Goal: Task Accomplishment & Management: Complete application form

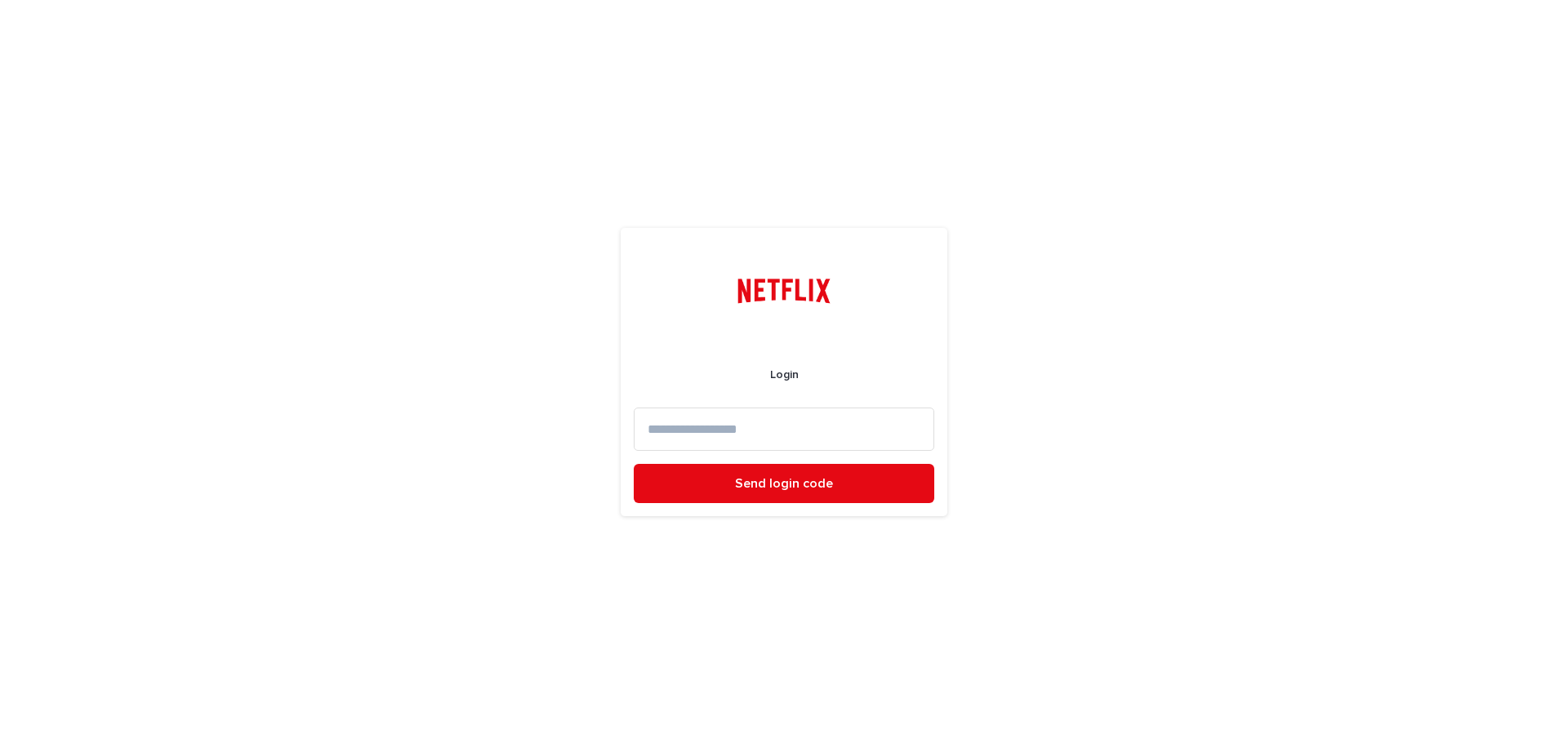
click at [743, 438] on input at bounding box center [784, 429] width 301 height 43
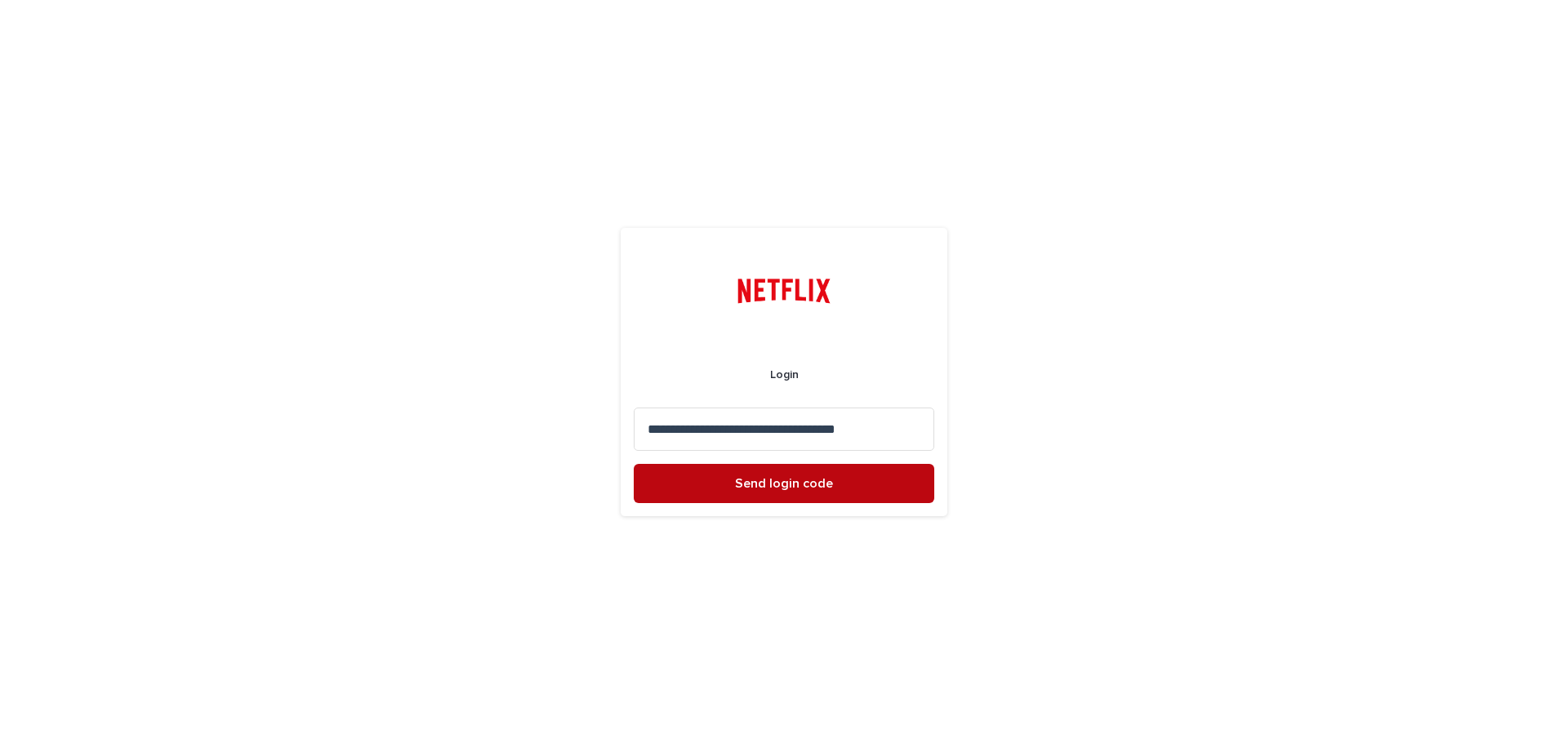
click at [829, 480] on span "Send login code" at bounding box center [784, 484] width 98 height 14
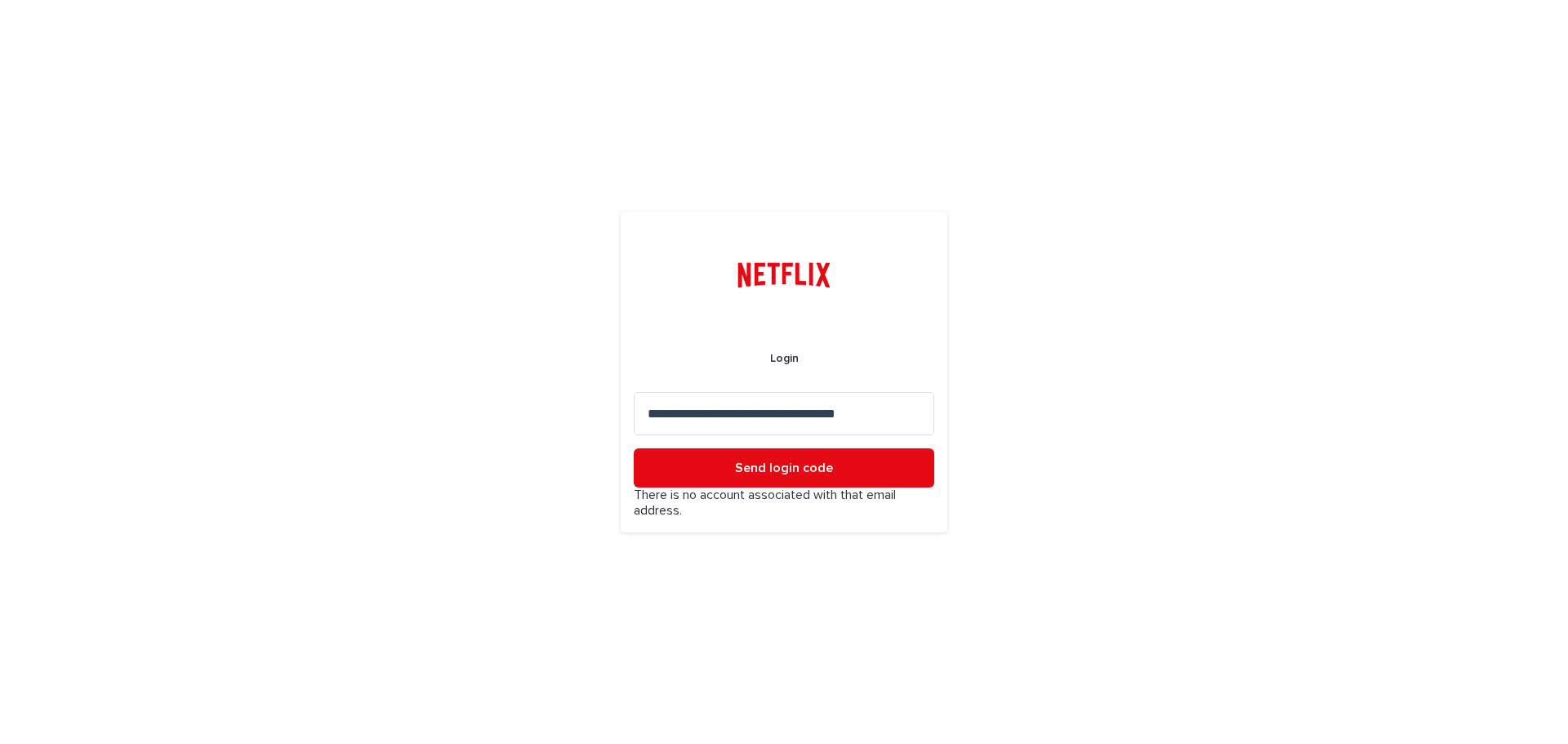
drag, startPoint x: 891, startPoint y: 414, endPoint x: 557, endPoint y: 412, distance: 334.0
click at [557, 412] on div "**********" at bounding box center [784, 372] width 1568 height 744
paste input
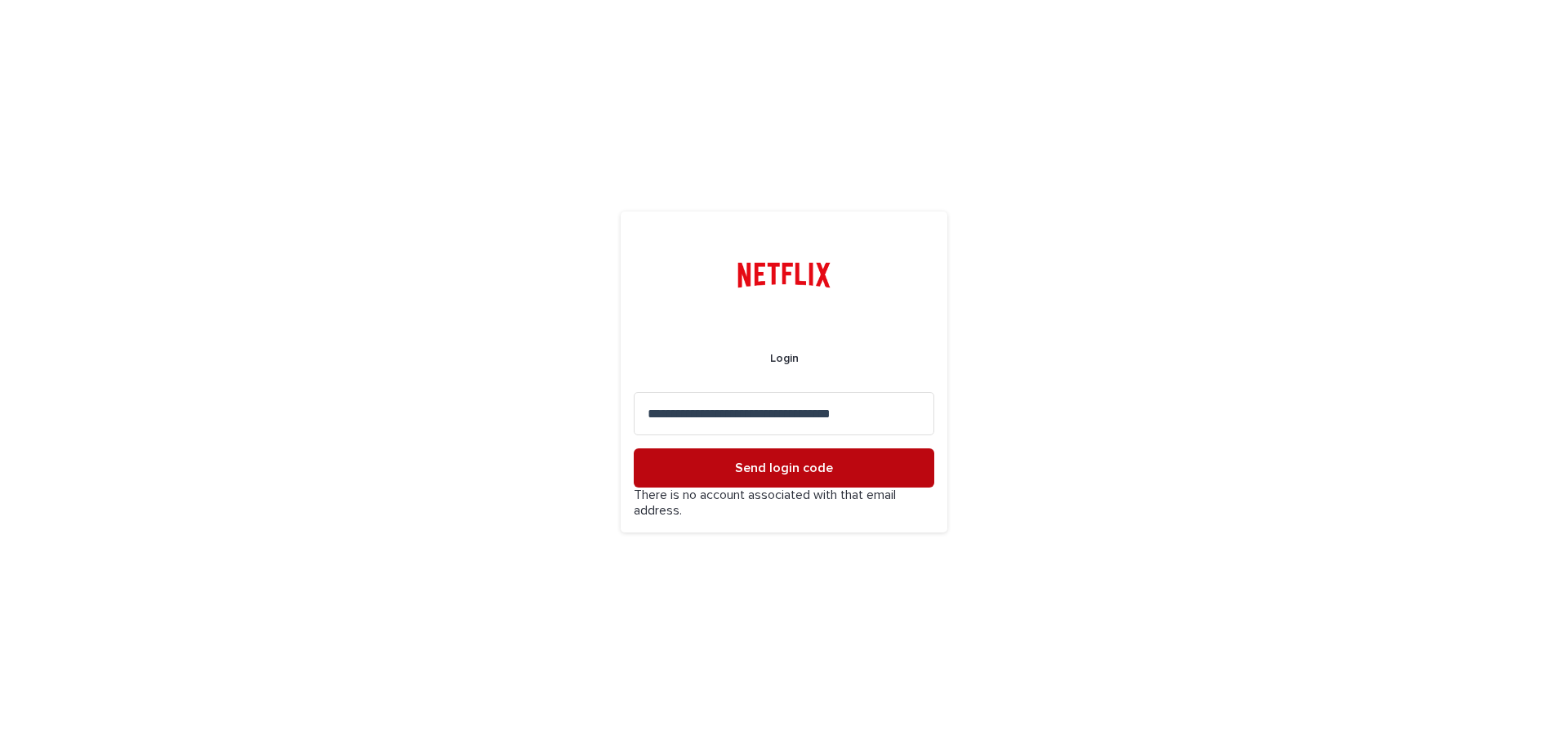
type input "**********"
click at [775, 468] on span "Send login code" at bounding box center [784, 467] width 98 height 14
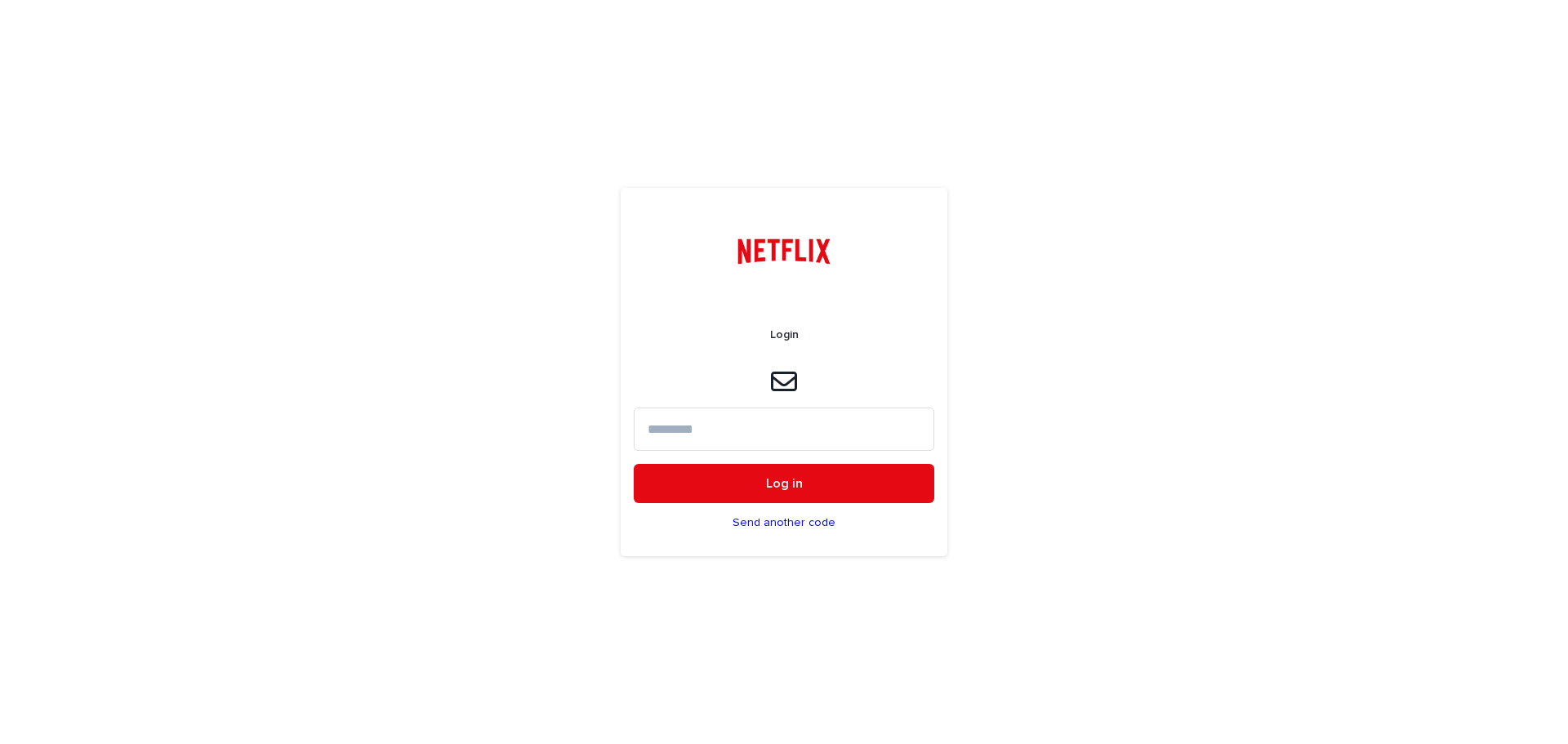
click at [735, 423] on input at bounding box center [784, 429] width 301 height 43
drag, startPoint x: 721, startPoint y: 427, endPoint x: 722, endPoint y: 419, distance: 8.1
click at [721, 427] on input at bounding box center [784, 429] width 301 height 43
type input "******"
click at [800, 475] on button "Log in" at bounding box center [784, 484] width 301 height 40
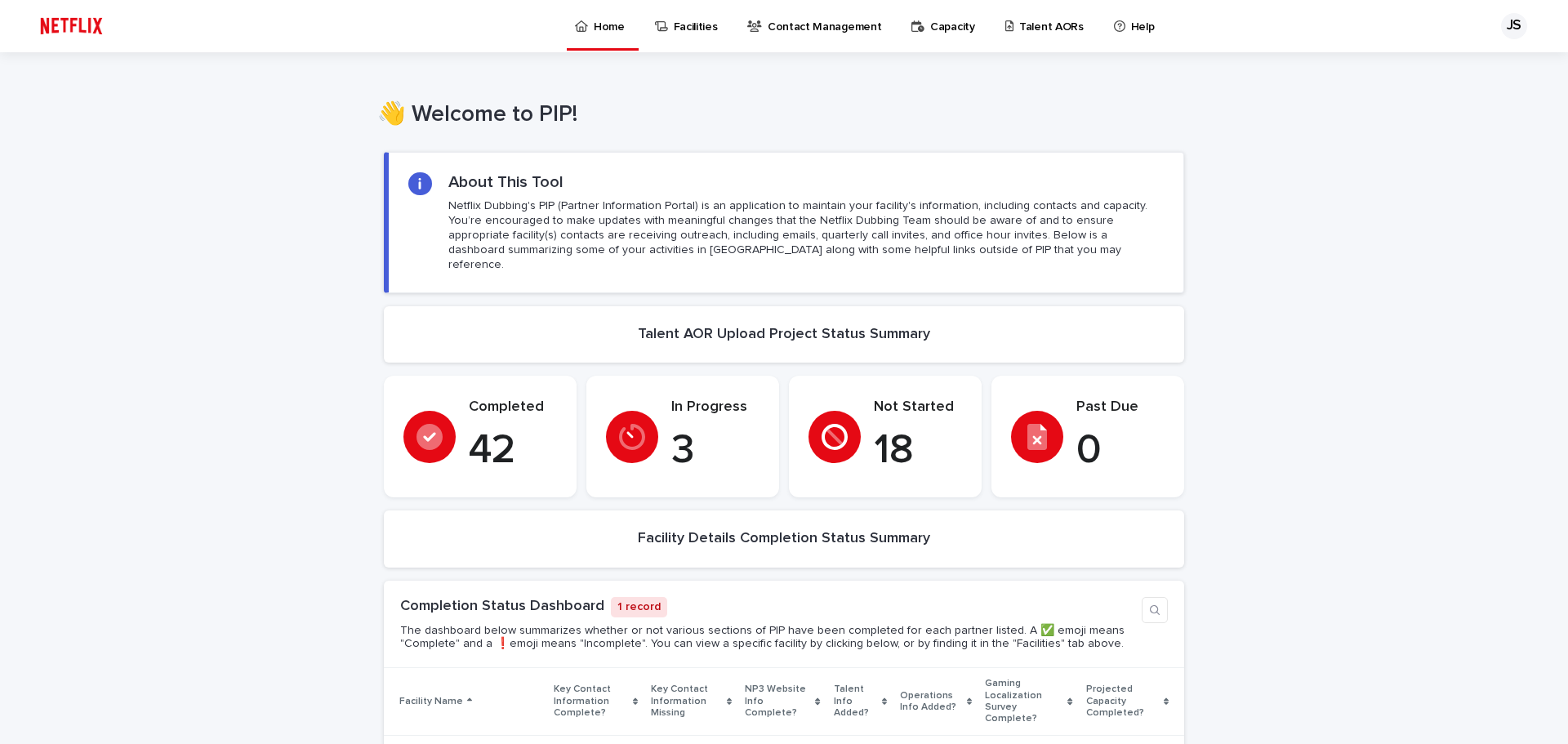
click at [1056, 22] on p "Talent AORs" at bounding box center [1052, 17] width 65 height 34
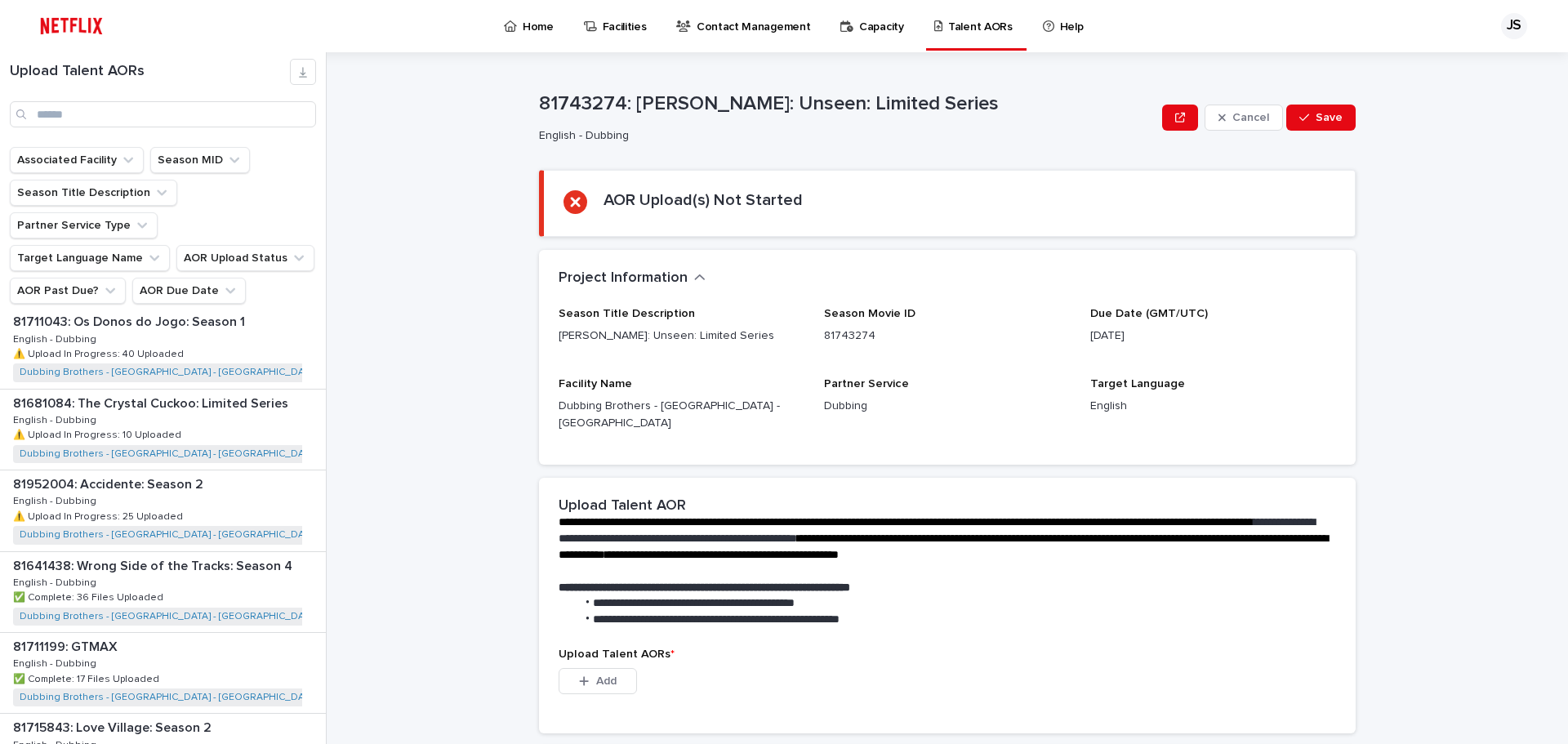
scroll to position [1388, 0]
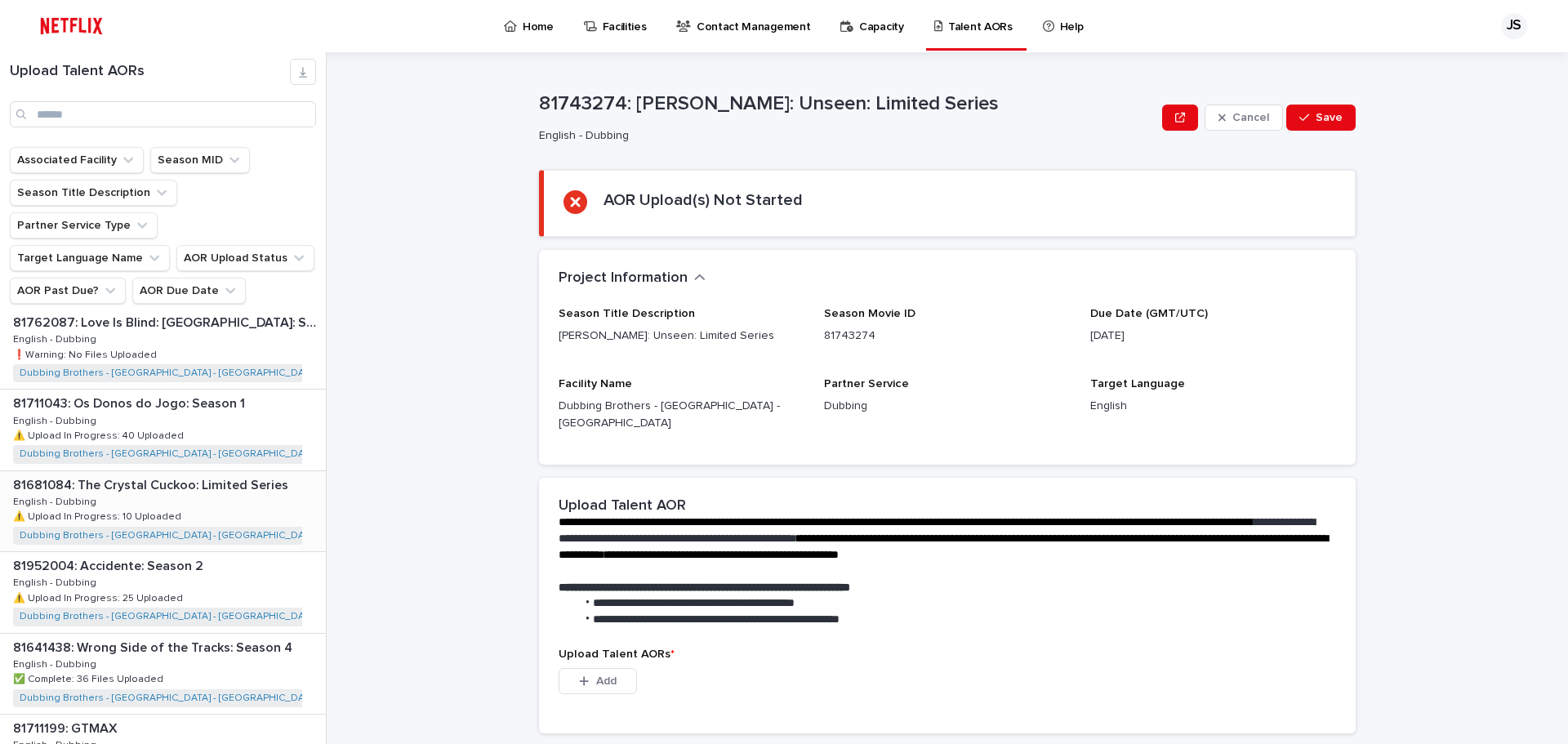
click at [216, 475] on p "81681084: The Crystal Cuckoo: Limited Series" at bounding box center [152, 484] width 278 height 19
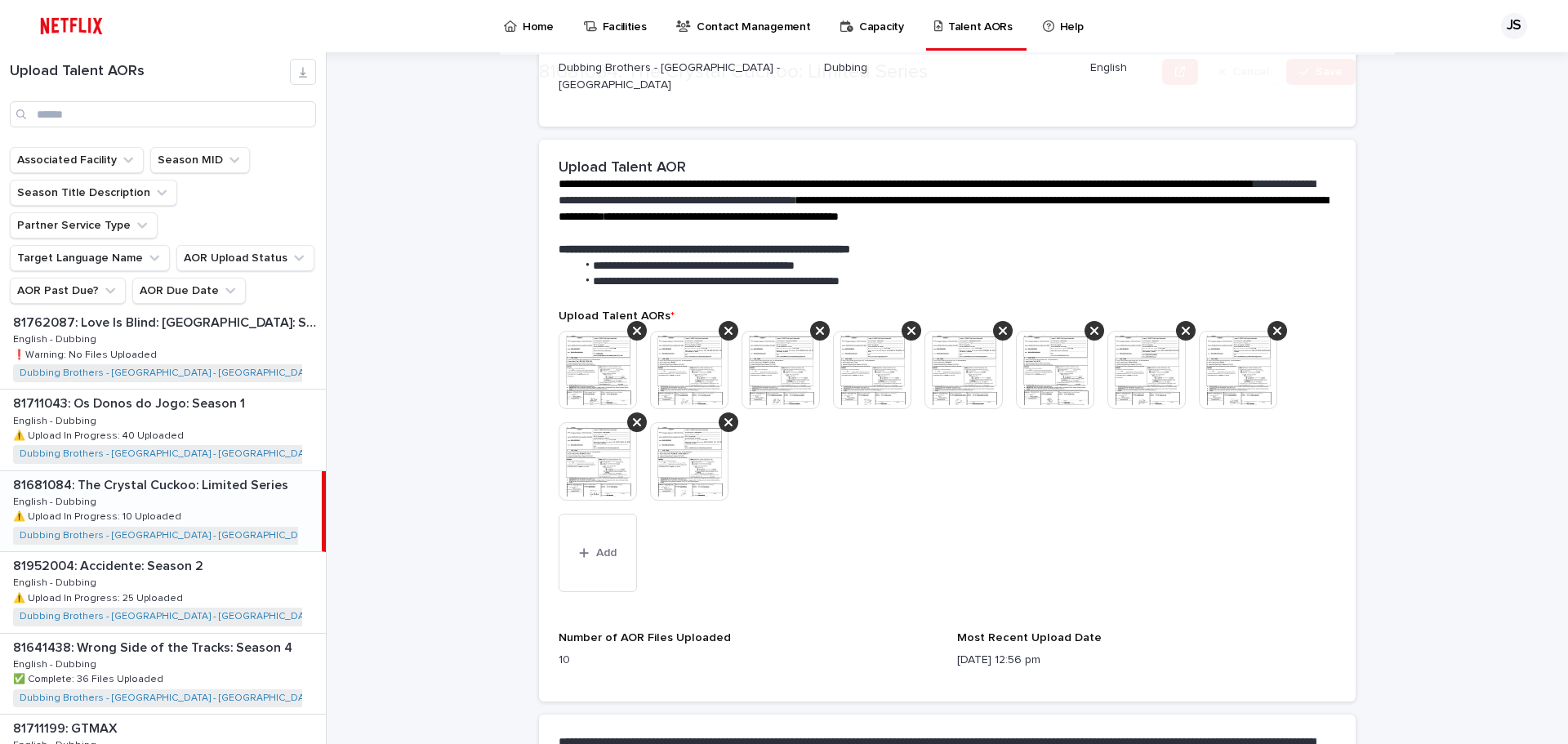
scroll to position [408, 0]
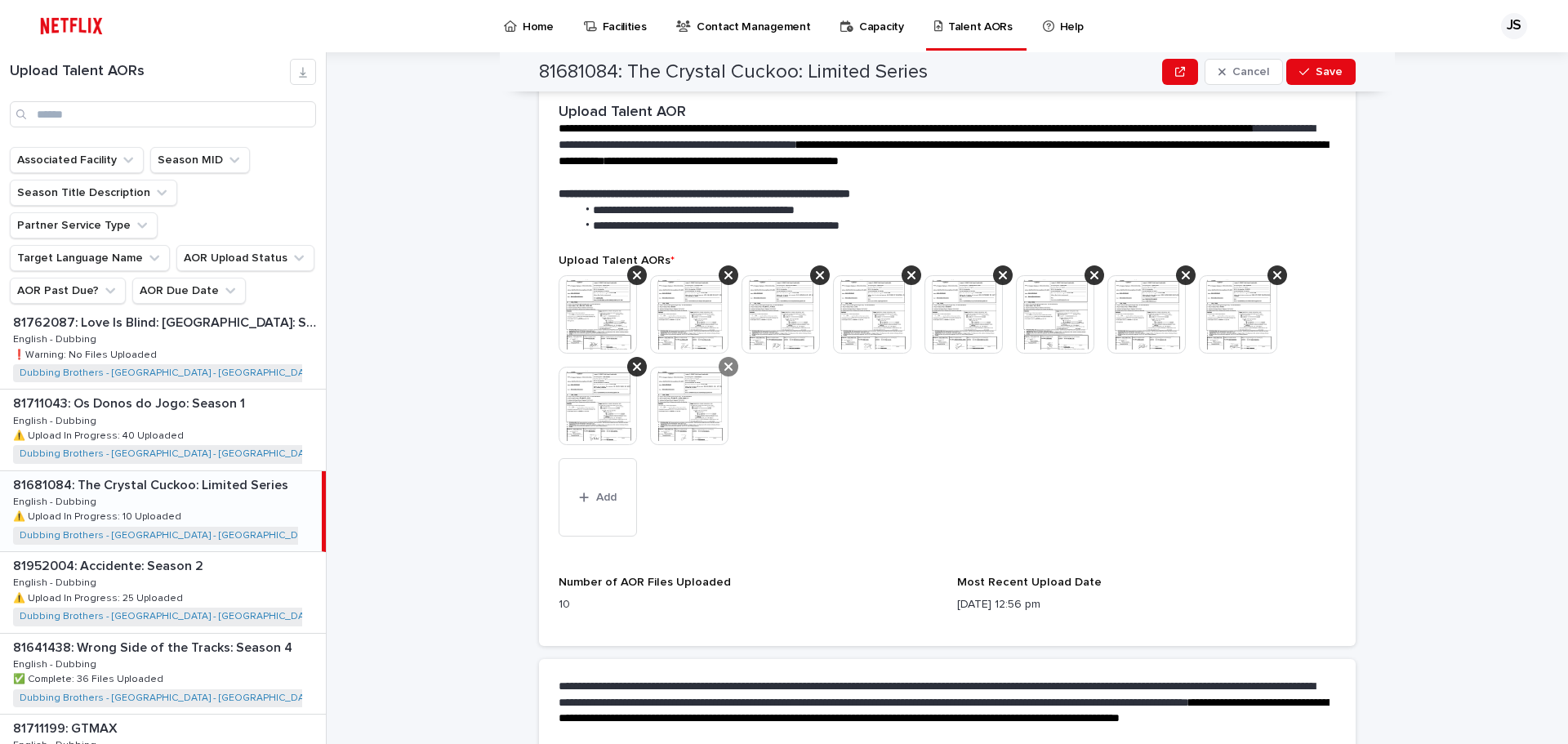
click at [724, 363] on icon at bounding box center [728, 367] width 8 height 8
click at [633, 360] on icon at bounding box center [637, 367] width 8 height 14
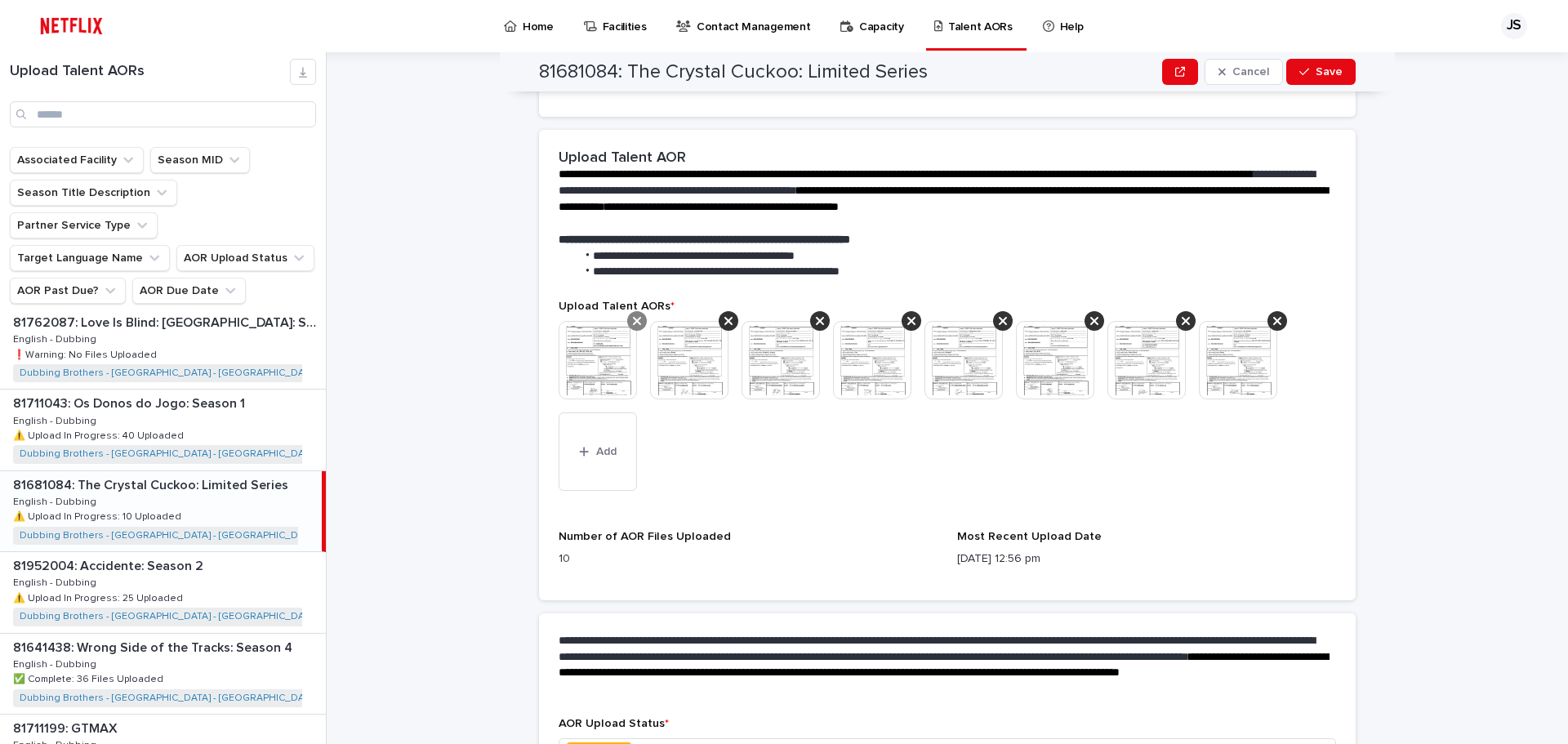
click at [633, 314] on icon at bounding box center [637, 321] width 8 height 14
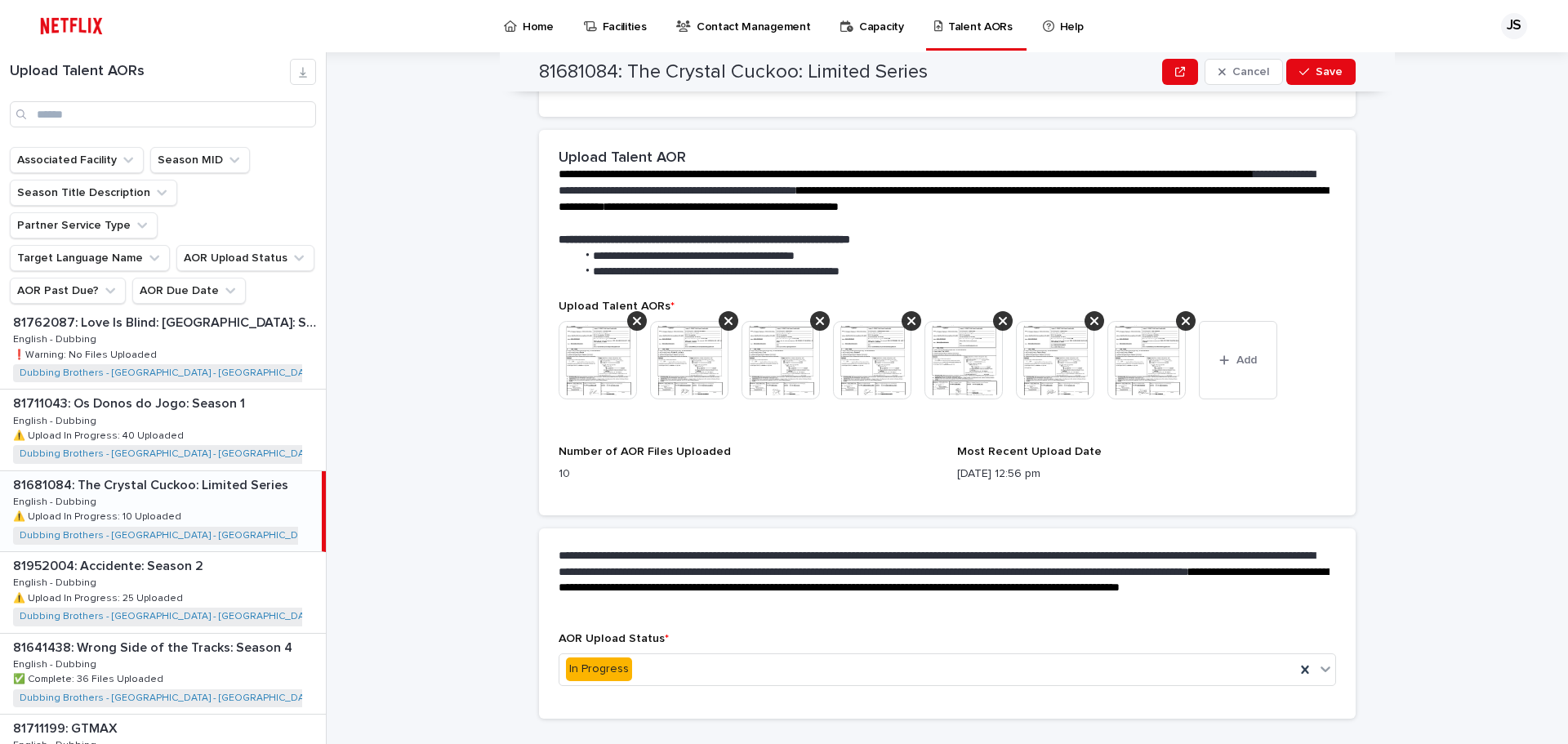
scroll to position [320, 0]
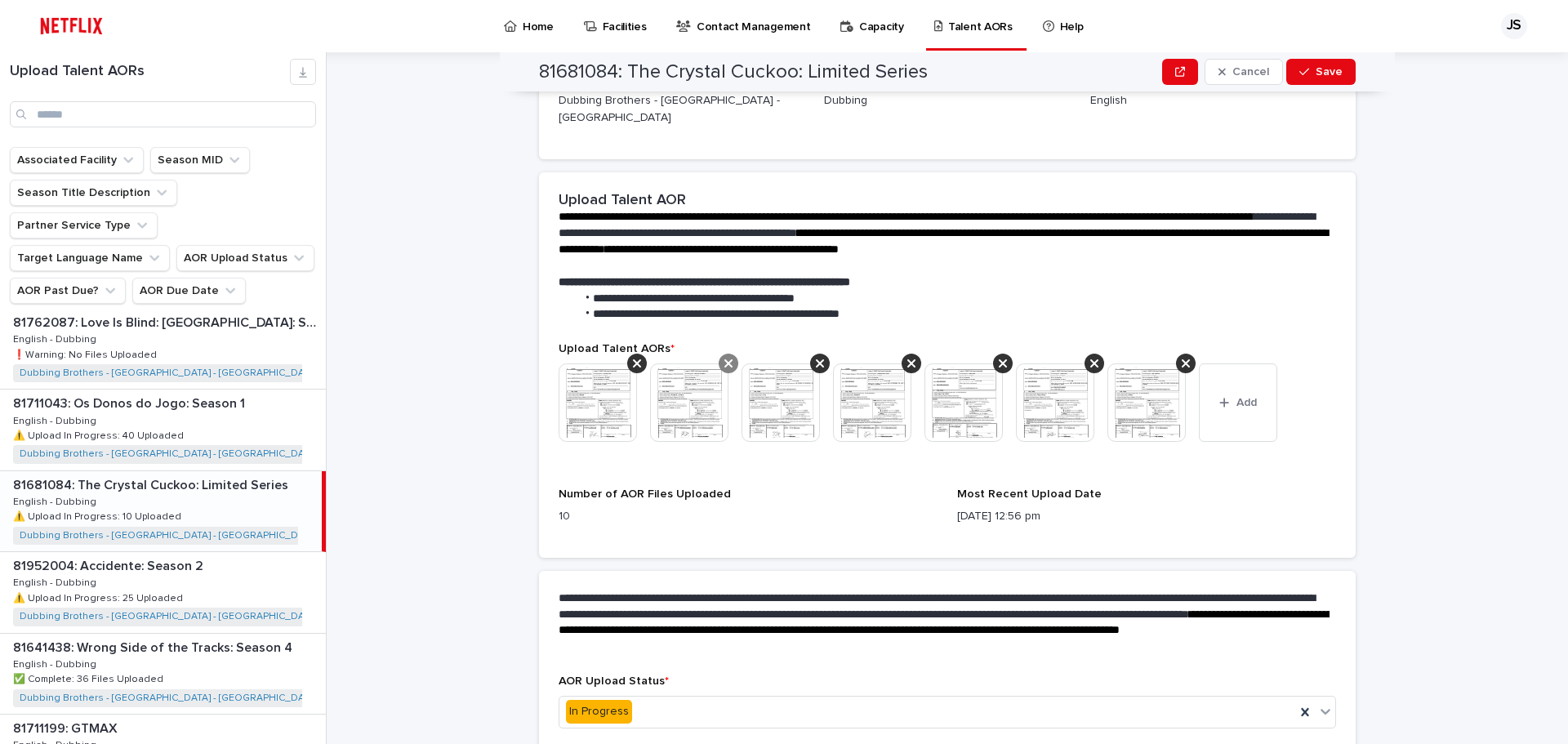
click at [724, 359] on icon at bounding box center [728, 363] width 8 height 8
click at [634, 357] on icon at bounding box center [637, 363] width 8 height 14
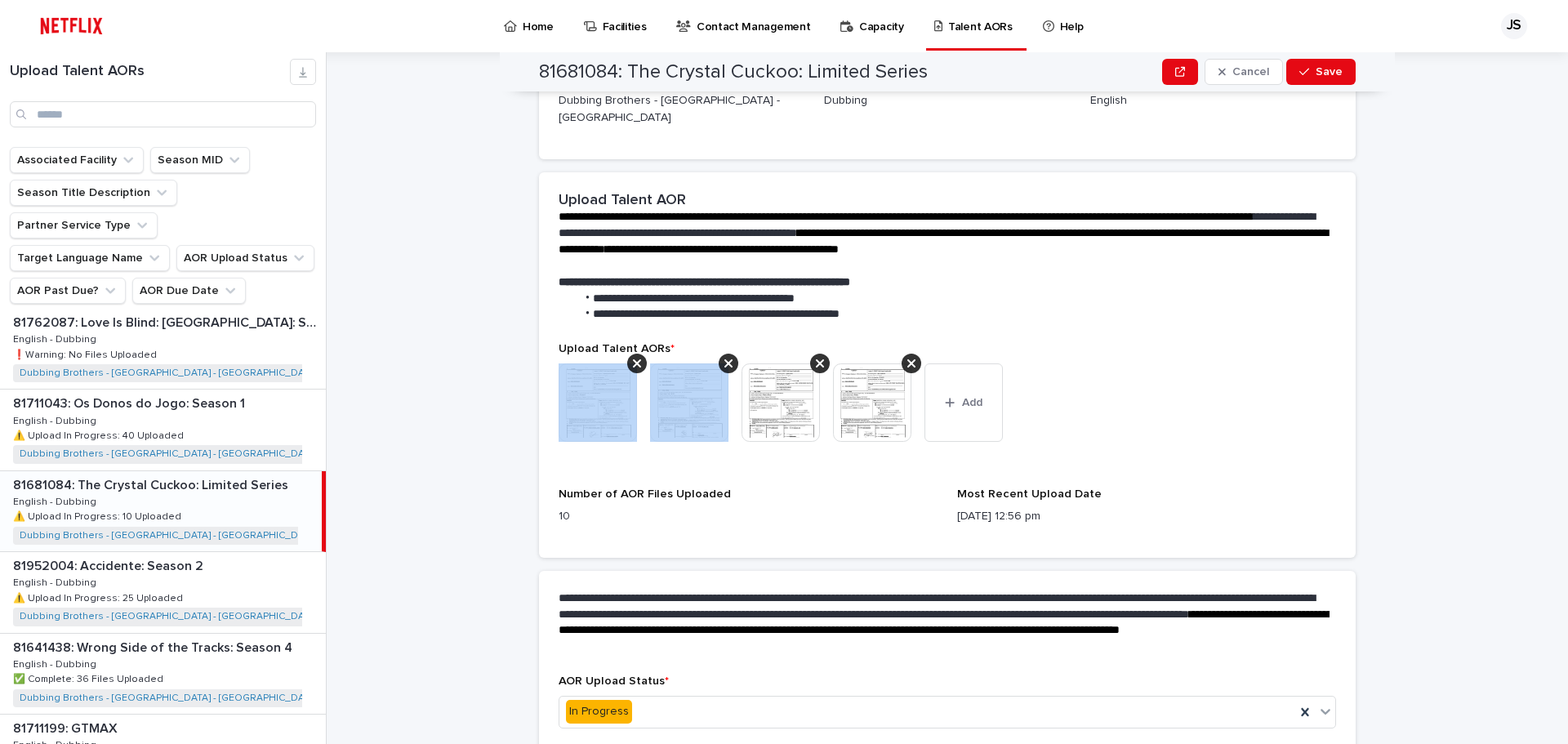
click at [634, 357] on icon at bounding box center [637, 363] width 8 height 14
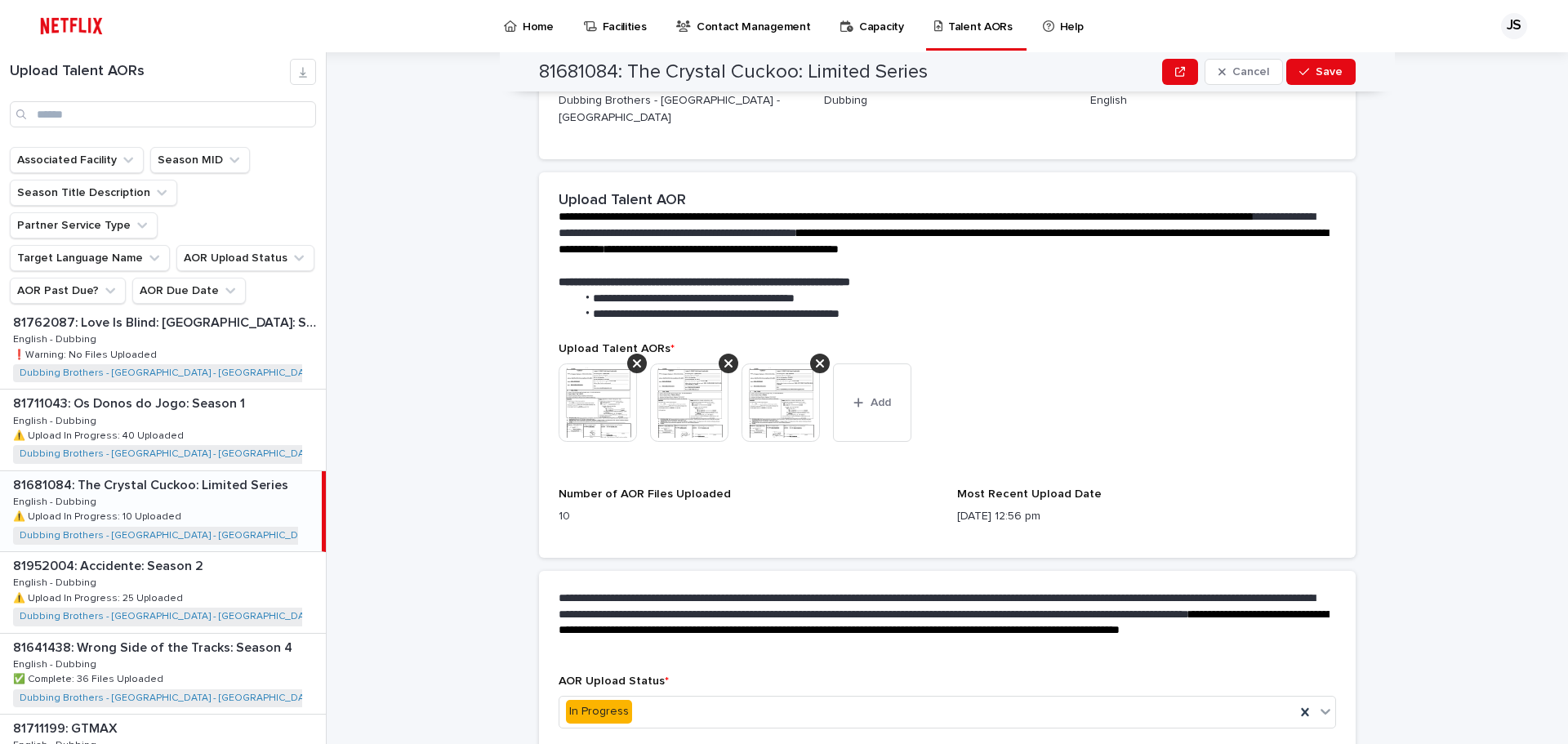
click at [634, 357] on icon at bounding box center [637, 363] width 8 height 14
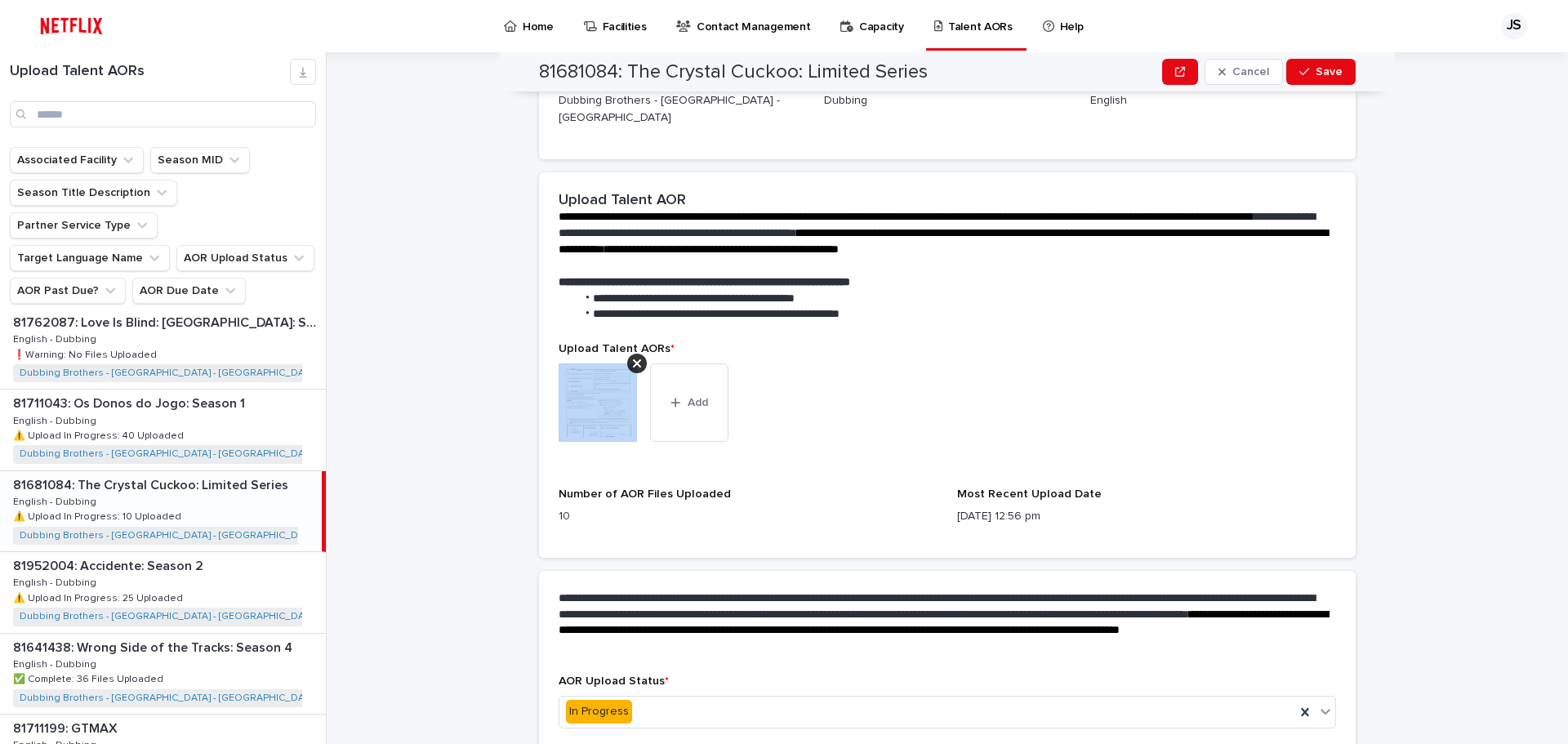
click at [634, 357] on icon at bounding box center [637, 363] width 8 height 14
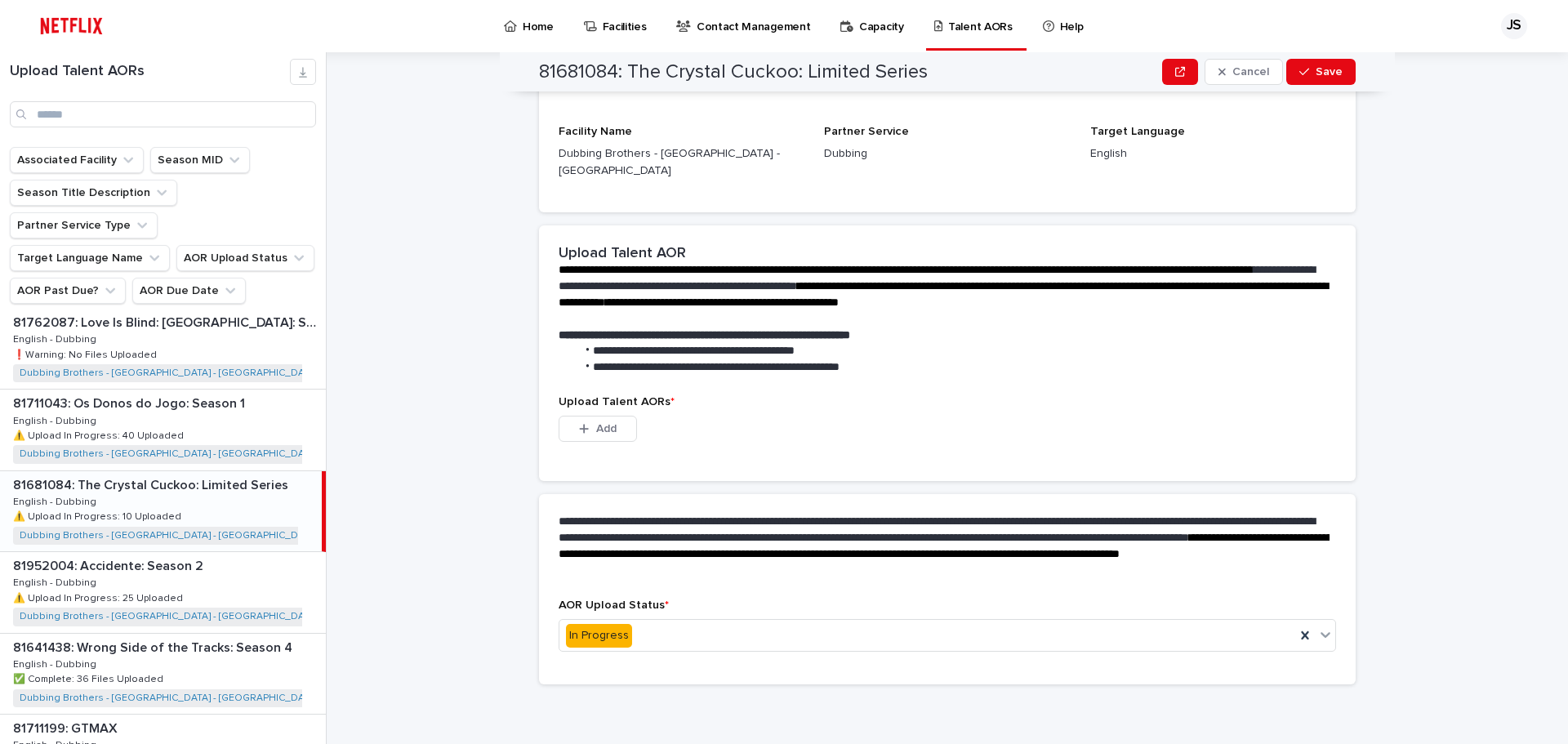
scroll to position [155, 0]
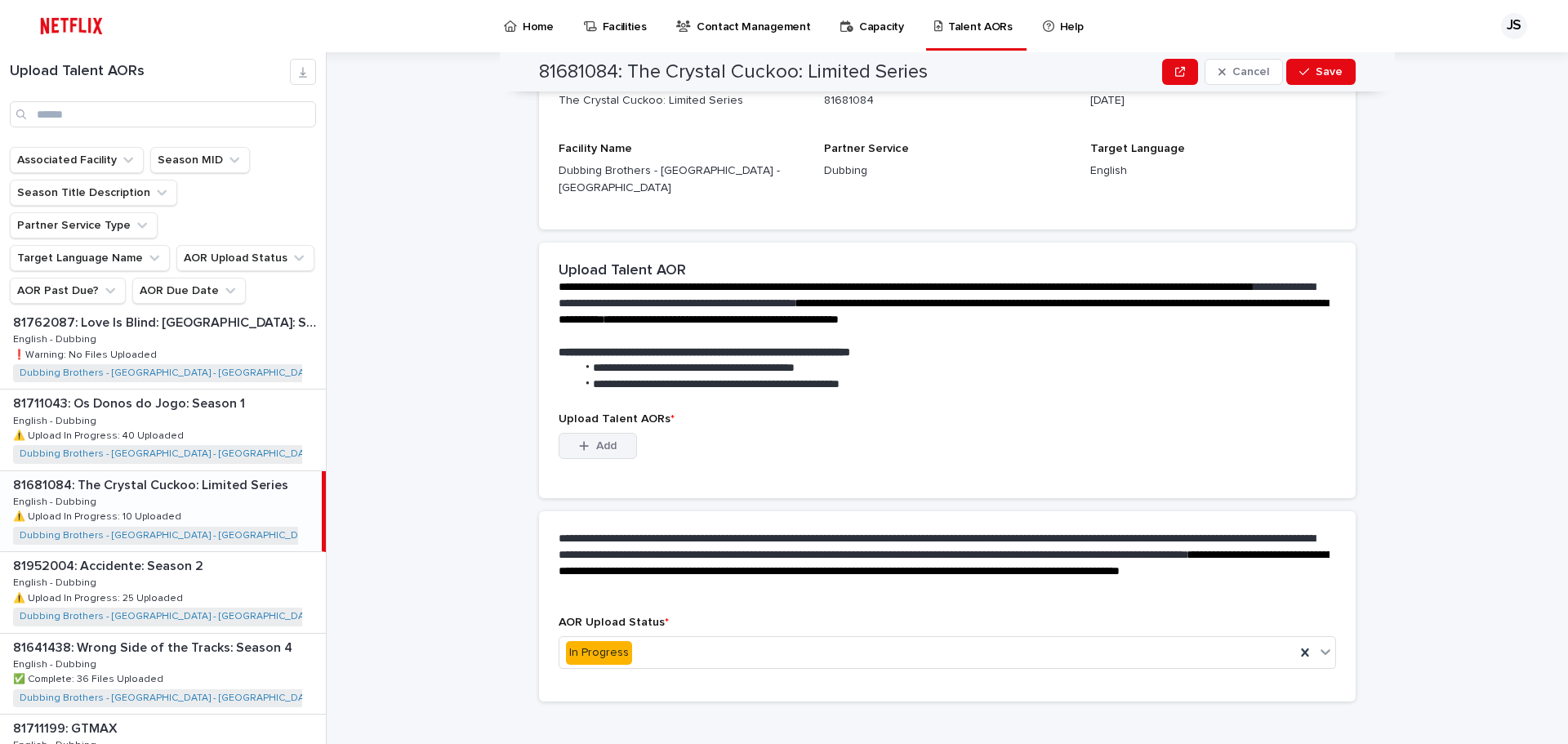
click at [603, 435] on button "Add" at bounding box center [597, 446] width 78 height 26
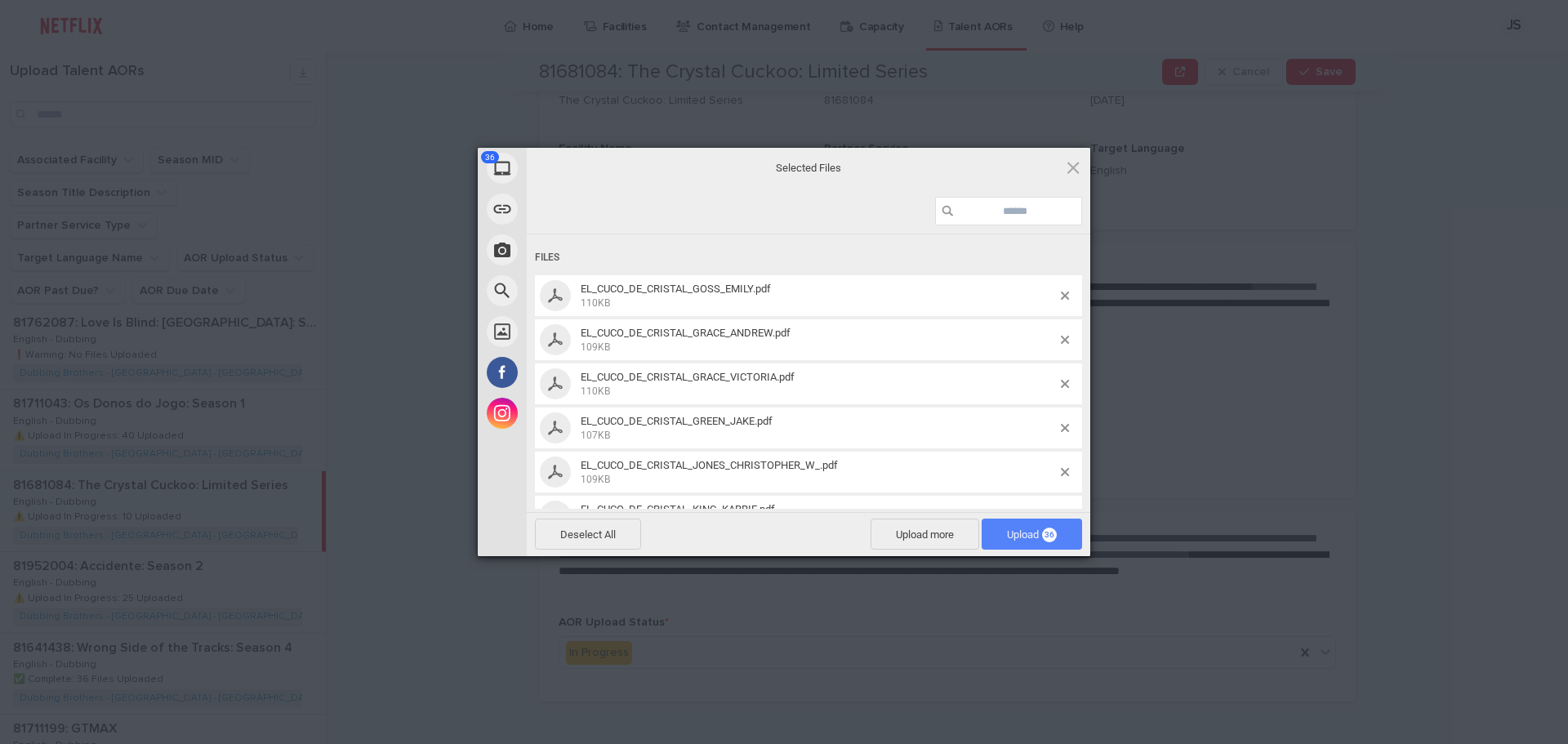
click at [1047, 534] on span "36" at bounding box center [1049, 535] width 14 height 14
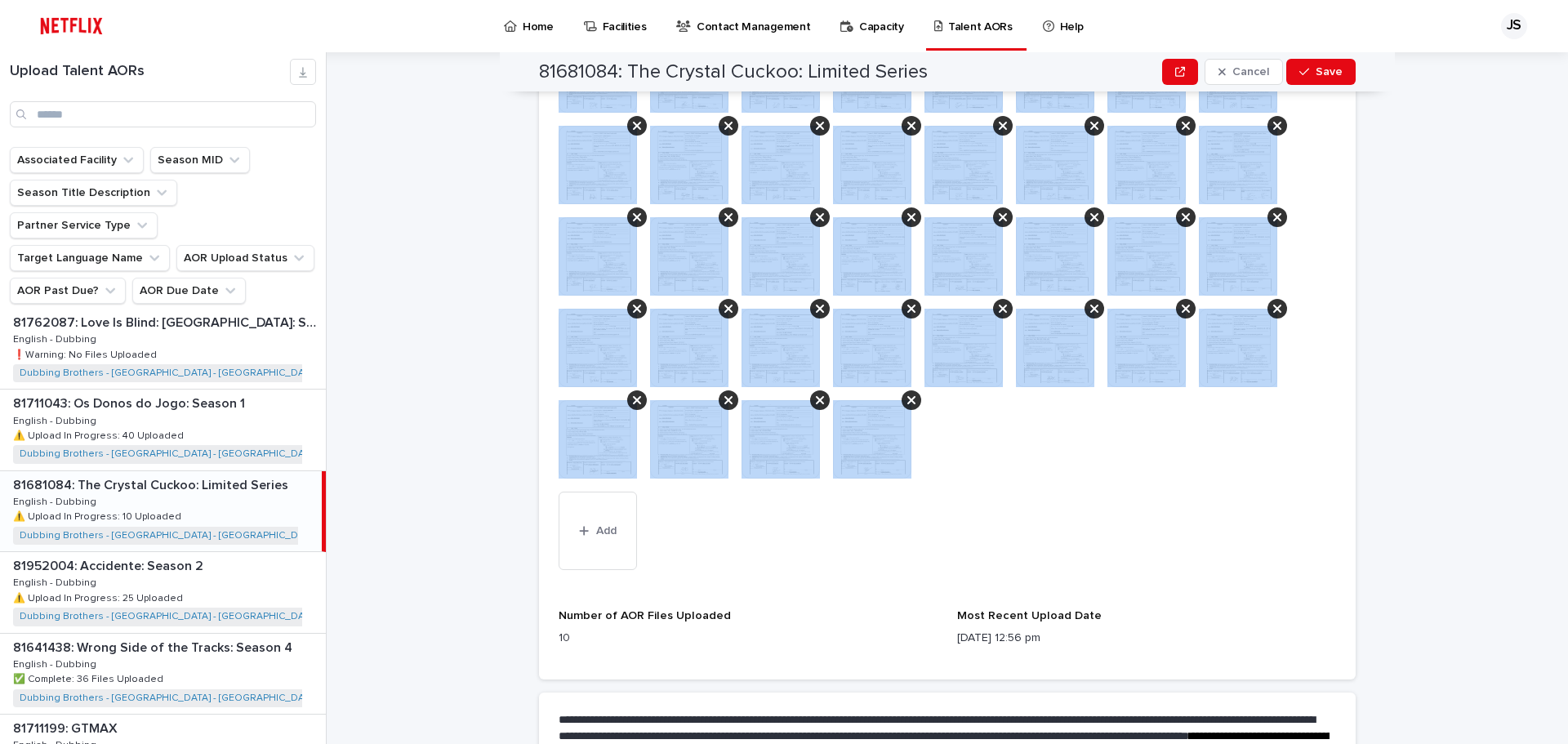
scroll to position [656, 0]
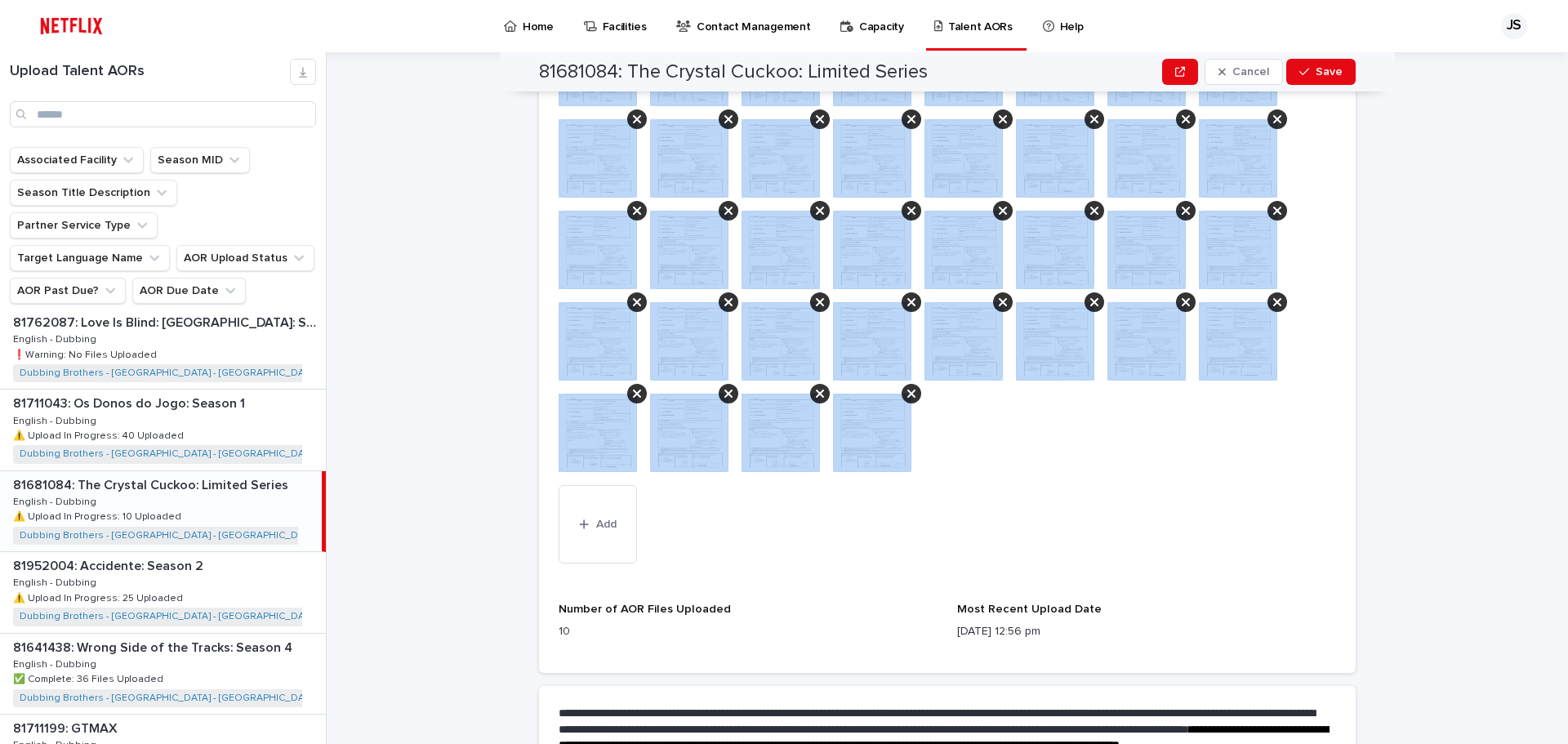
click at [859, 524] on div "This file cannot be opened Download File Add" at bounding box center [947, 299] width 777 height 542
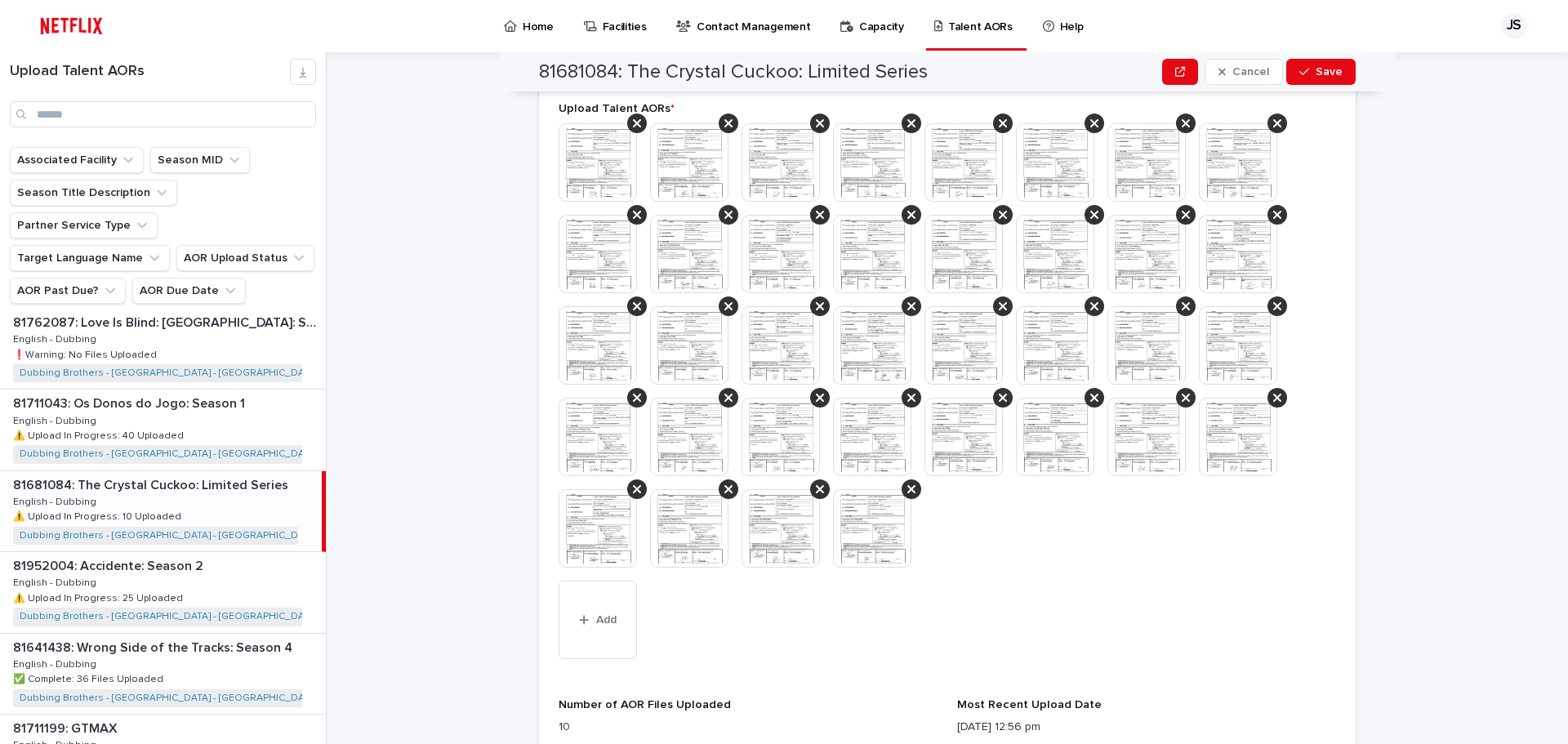
scroll to position [830, 0]
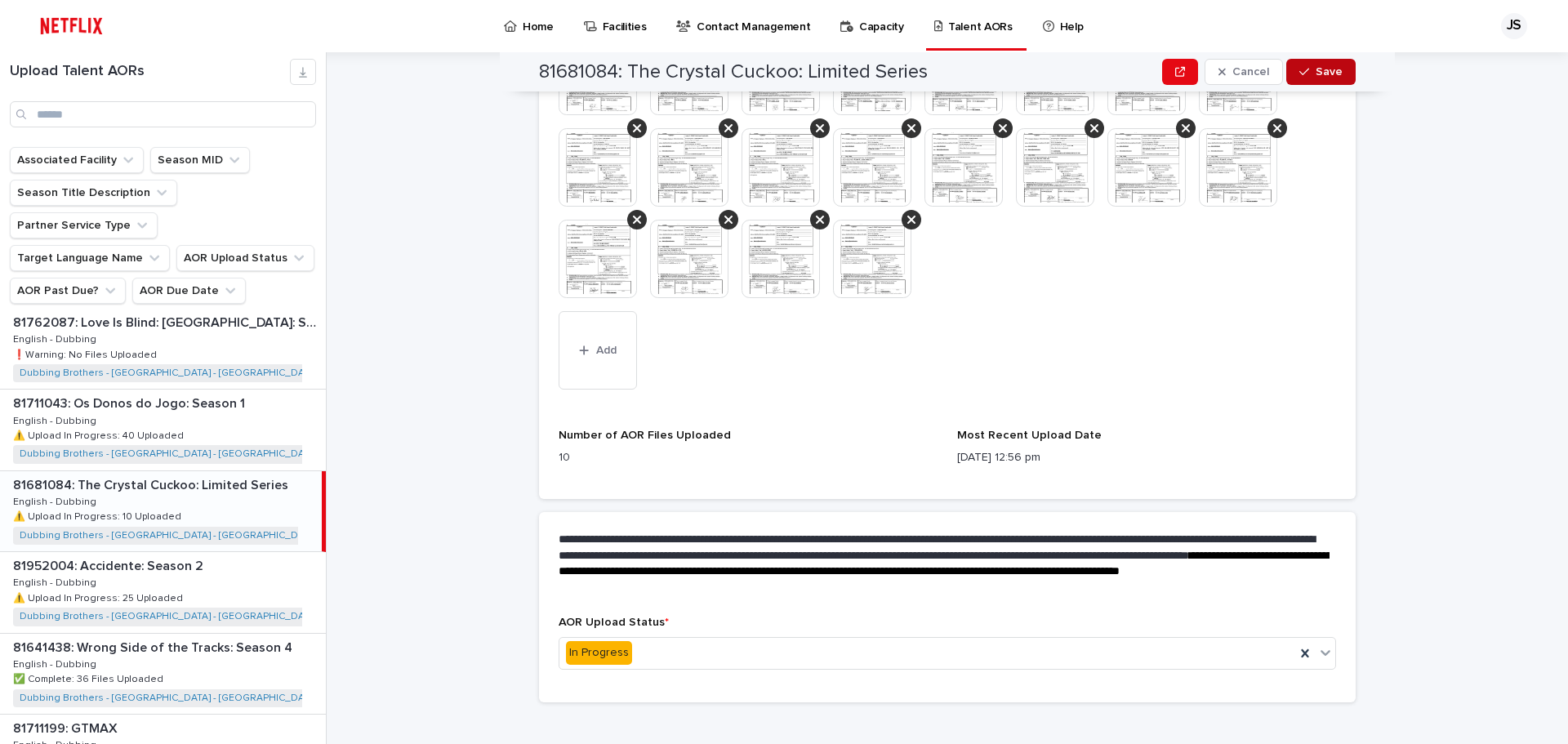
click at [1334, 68] on span "Save" at bounding box center [1329, 71] width 27 height 12
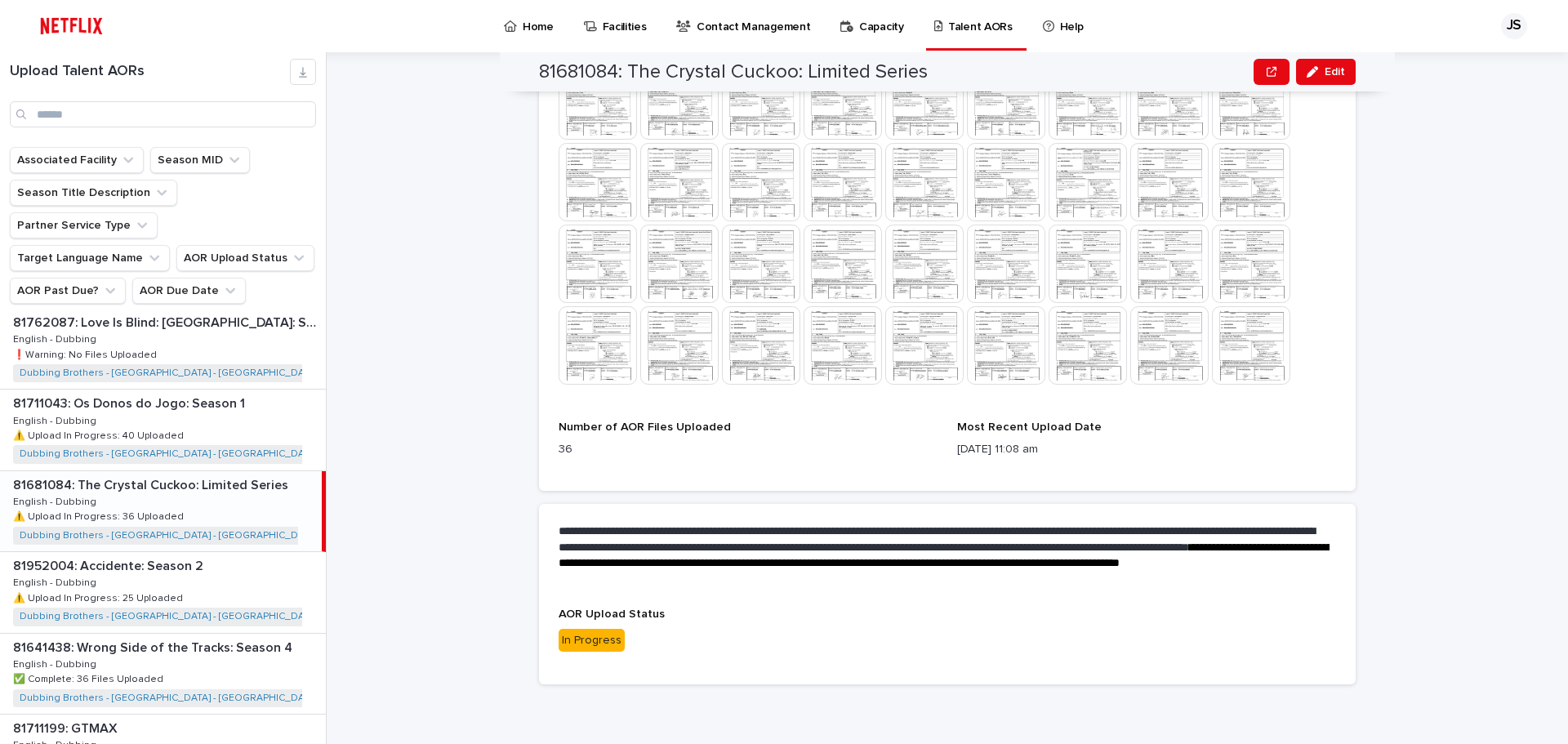
scroll to position [605, 0]
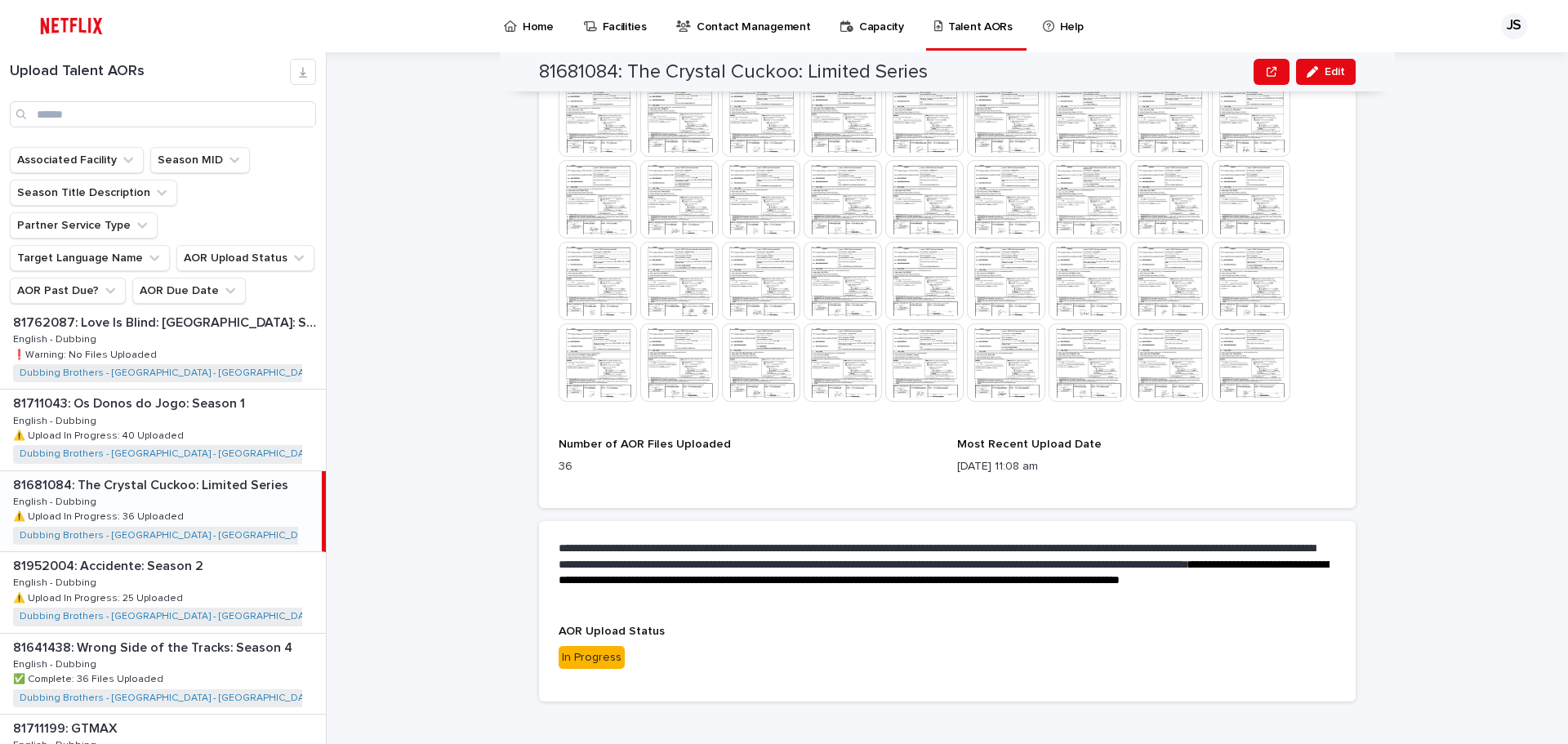
click at [753, 646] on p "In Progress" at bounding box center [947, 658] width 777 height 23
click at [1325, 75] on span "Edit" at bounding box center [1335, 71] width 21 height 12
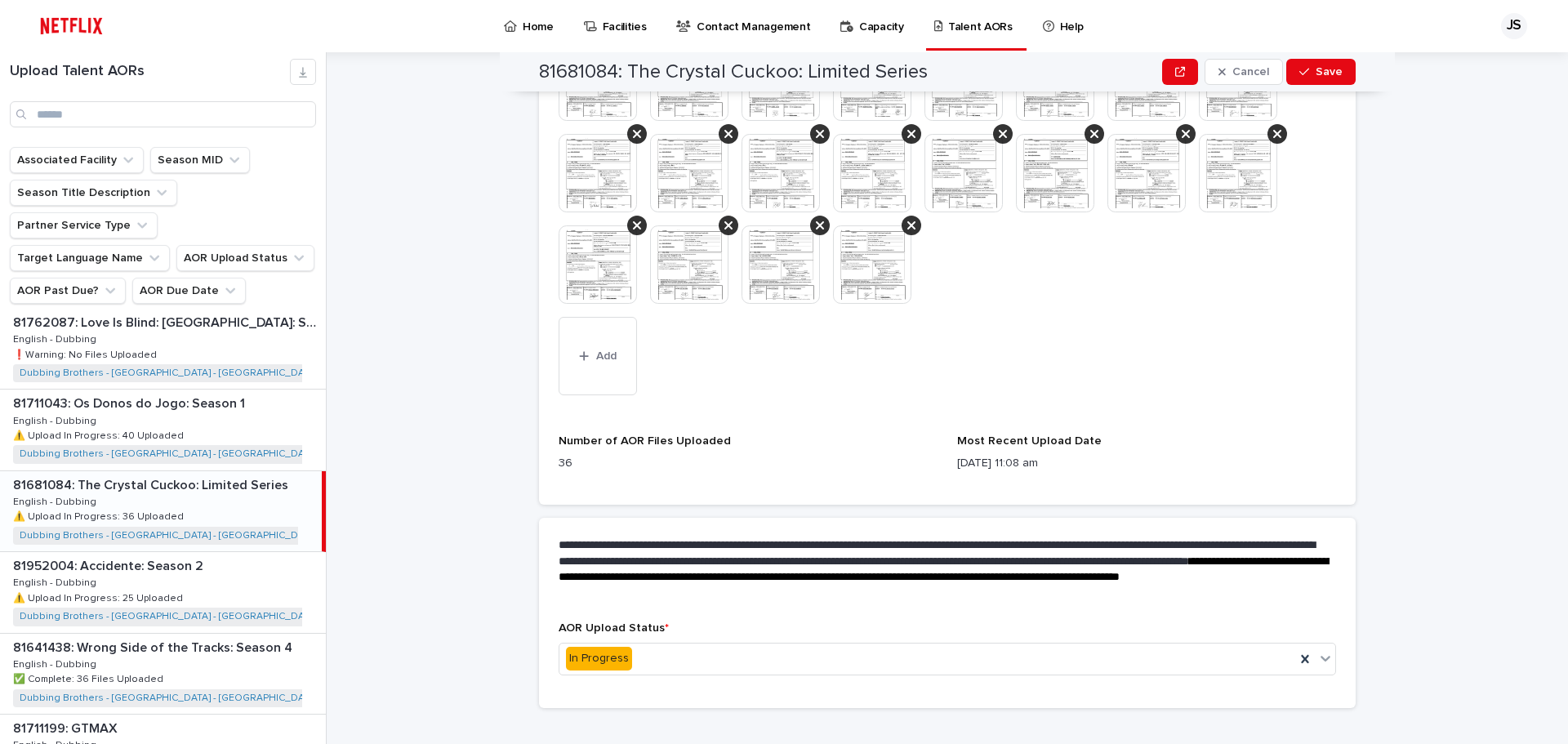
scroll to position [830, 0]
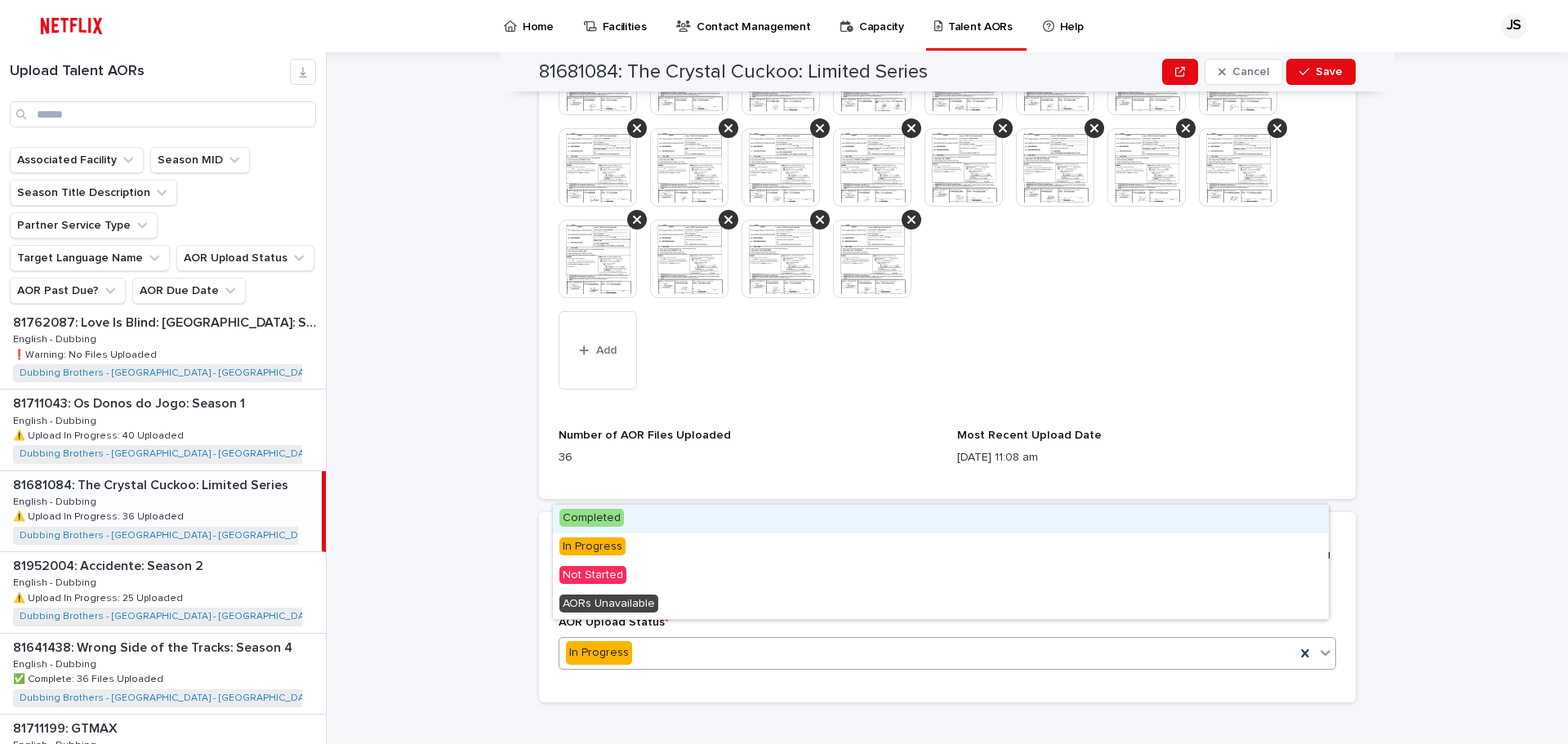
click at [769, 641] on div "In Progress" at bounding box center [927, 653] width 736 height 27
click at [757, 522] on div "Completed" at bounding box center [940, 519] width 775 height 29
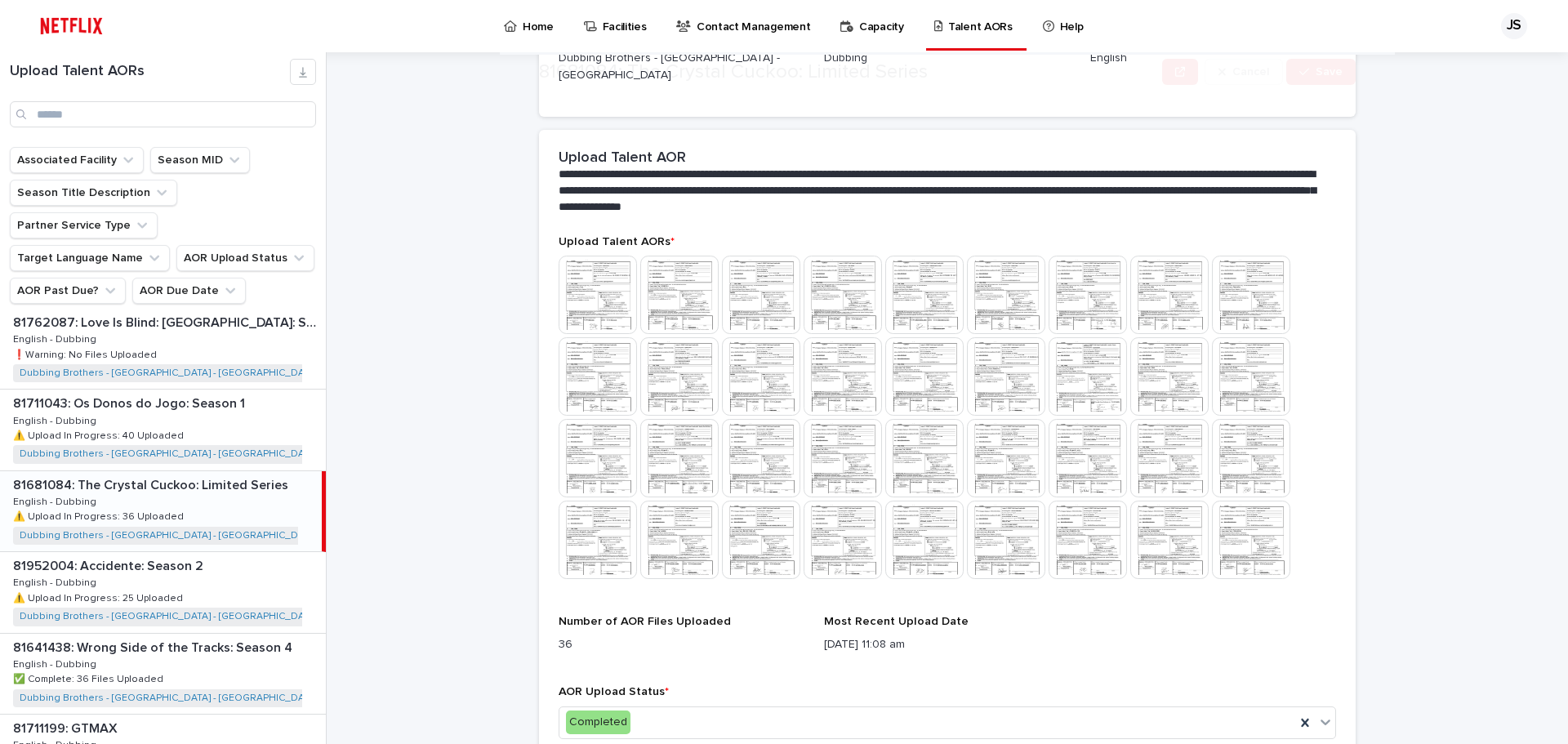
scroll to position [432, 0]
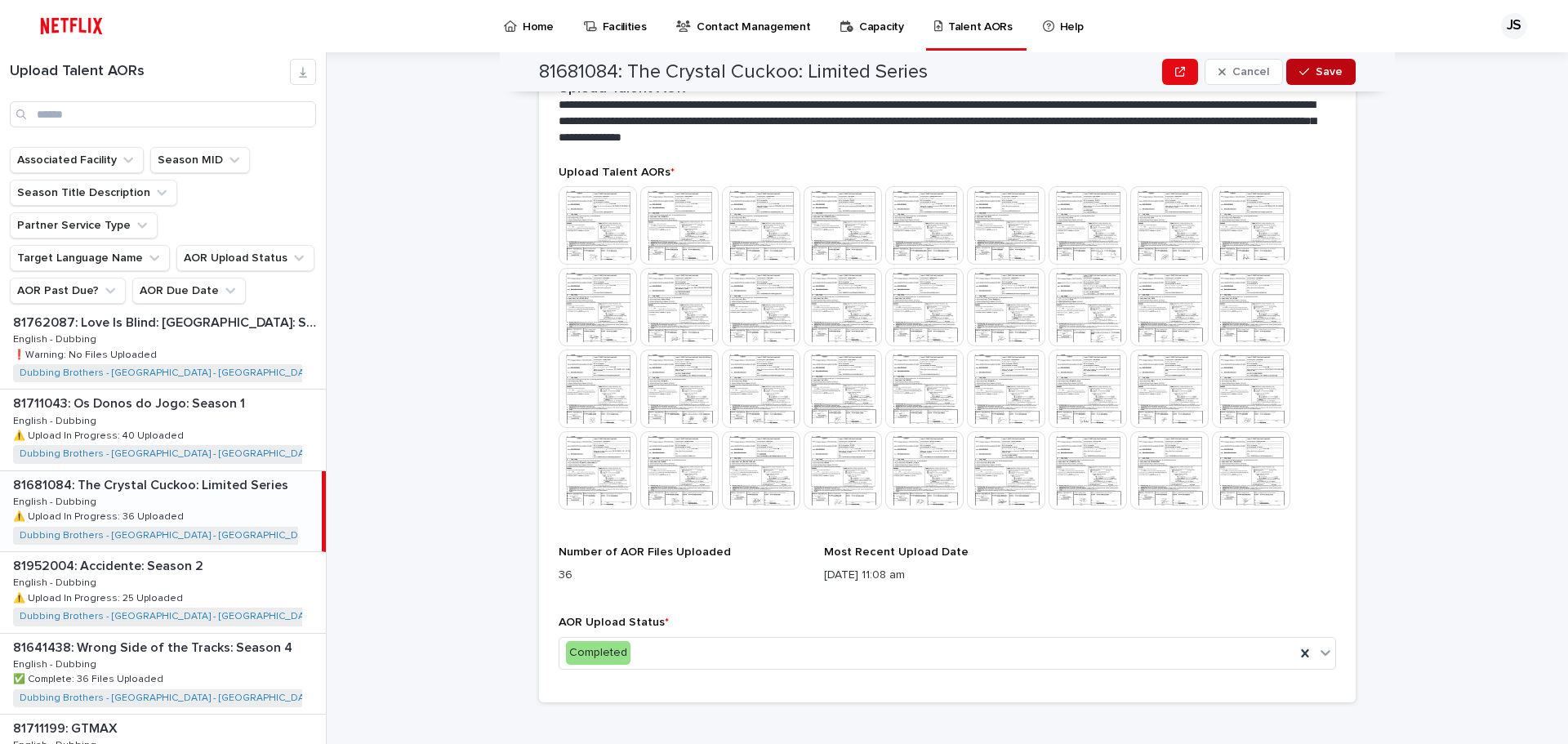
click at [1302, 68] on icon "button" at bounding box center [1304, 71] width 10 height 12
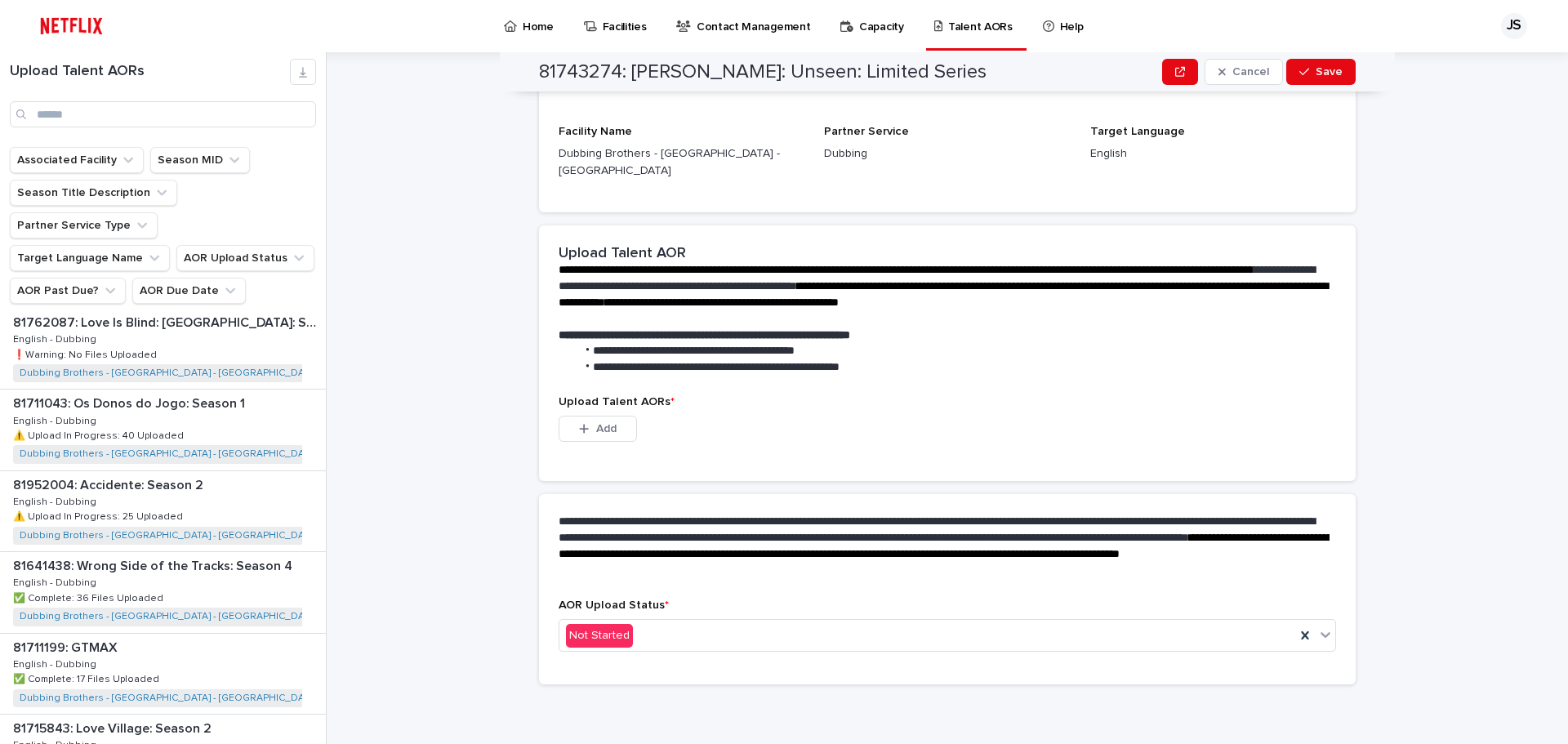
scroll to position [235, 0]
